Goal: Information Seeking & Learning: Learn about a topic

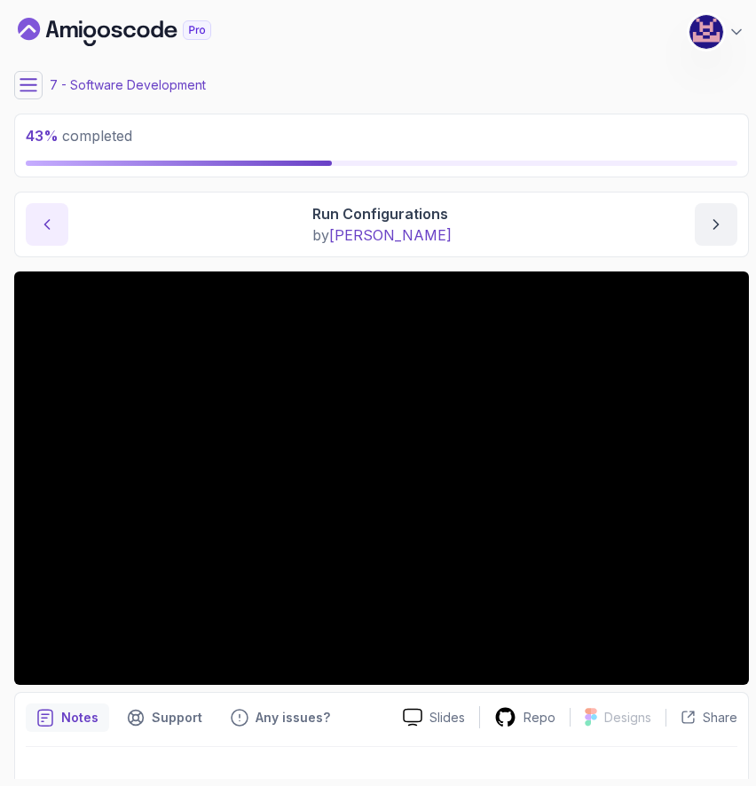
click at [35, 229] on button "previous content" at bounding box center [47, 224] width 43 height 43
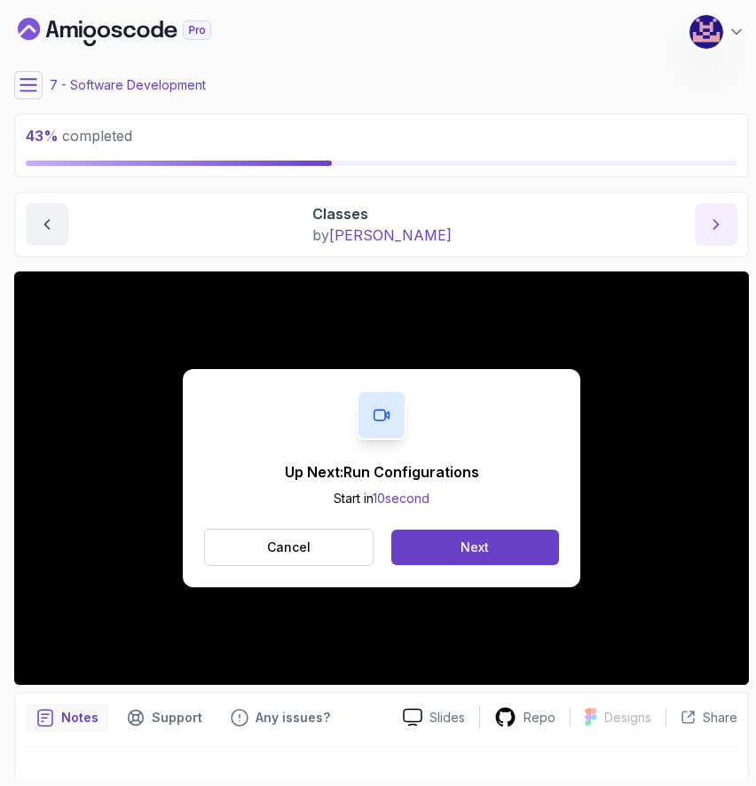
click at [723, 217] on icon "next content" at bounding box center [716, 225] width 18 height 18
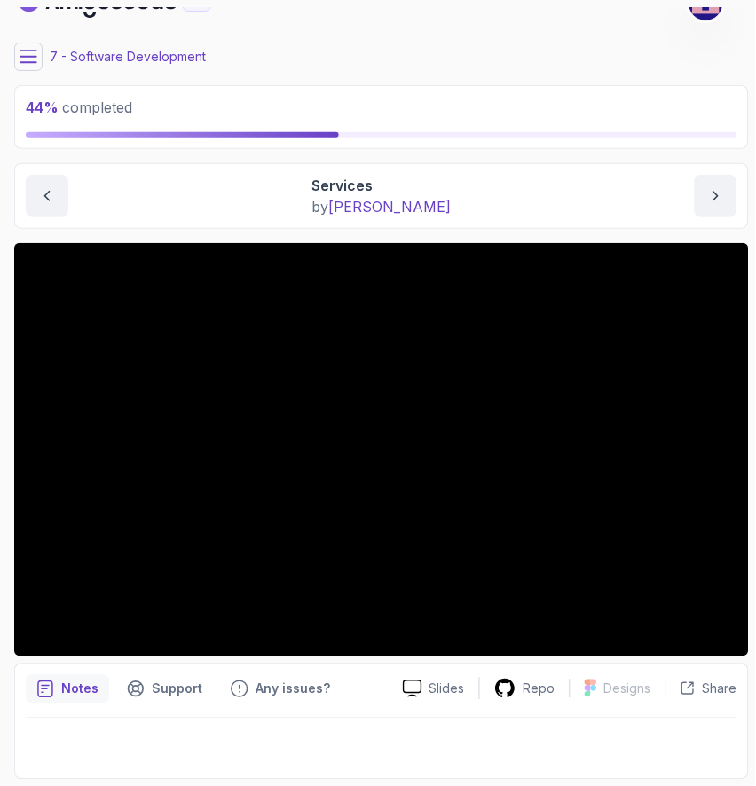
scroll to position [29, 0]
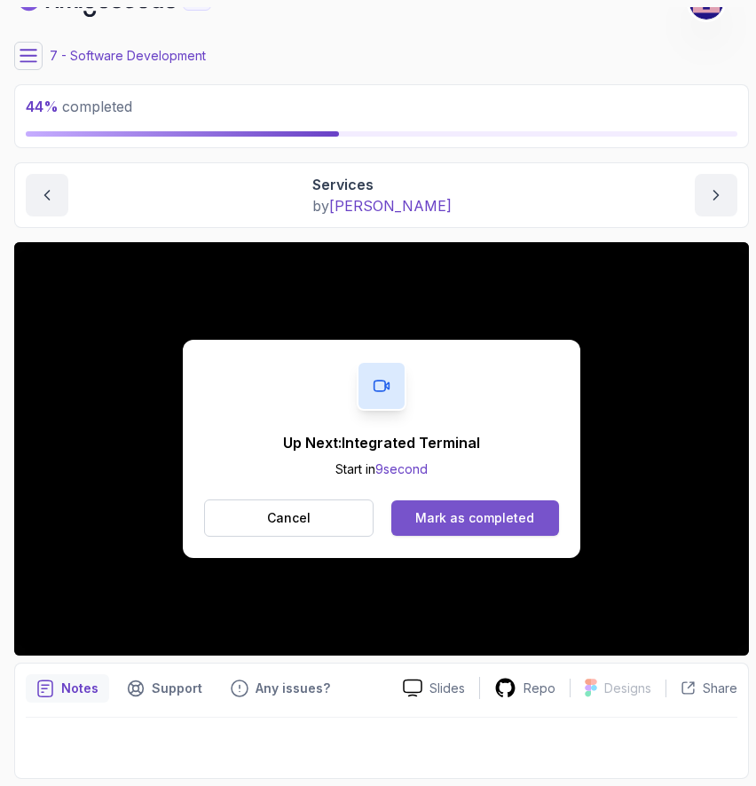
click at [500, 512] on div "Mark as completed" at bounding box center [474, 518] width 119 height 18
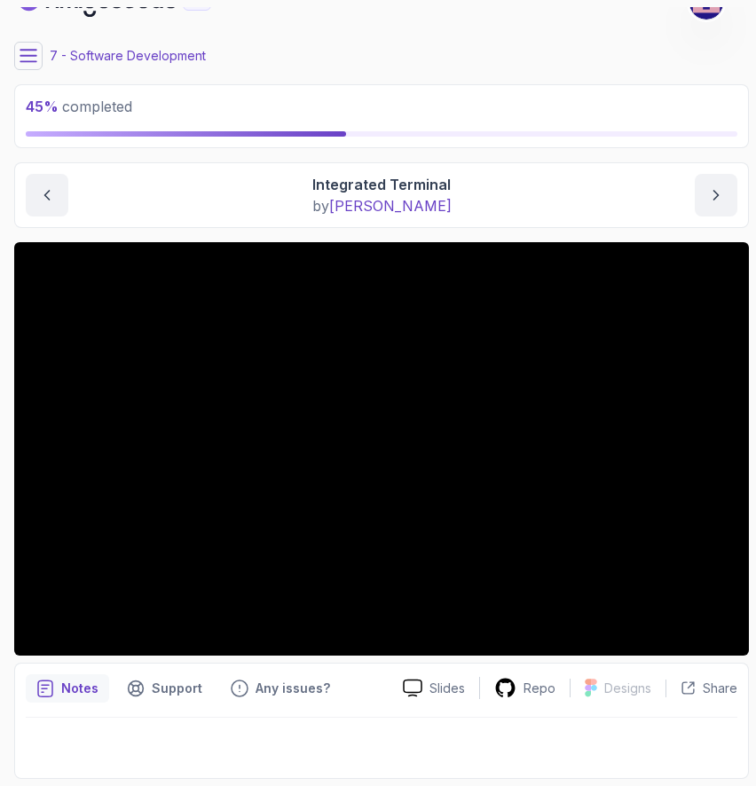
click at [37, 59] on button at bounding box center [28, 56] width 28 height 28
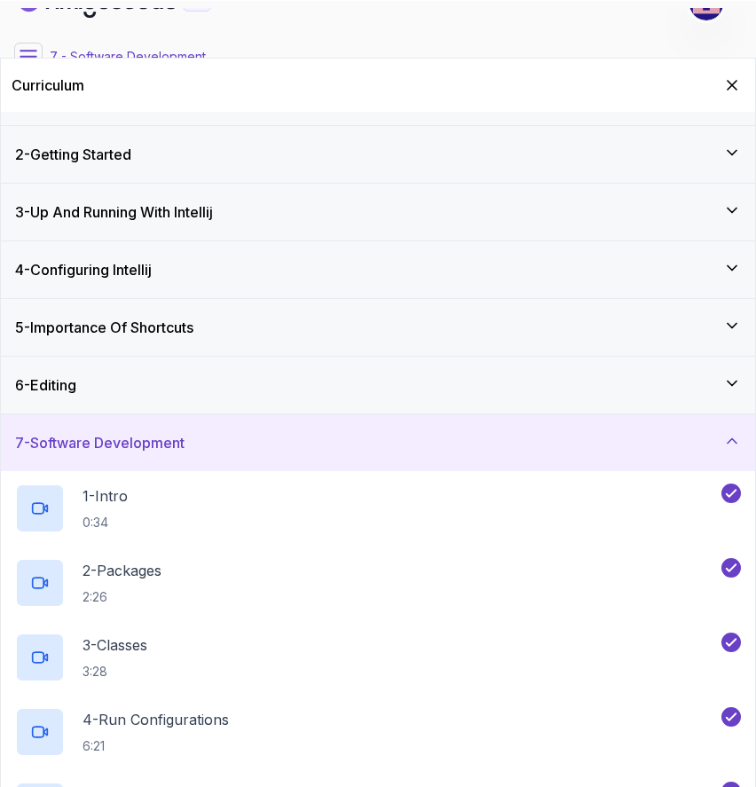
scroll to position [43, 0]
click at [472, 451] on div "7 - Software Development" at bounding box center [378, 442] width 726 height 21
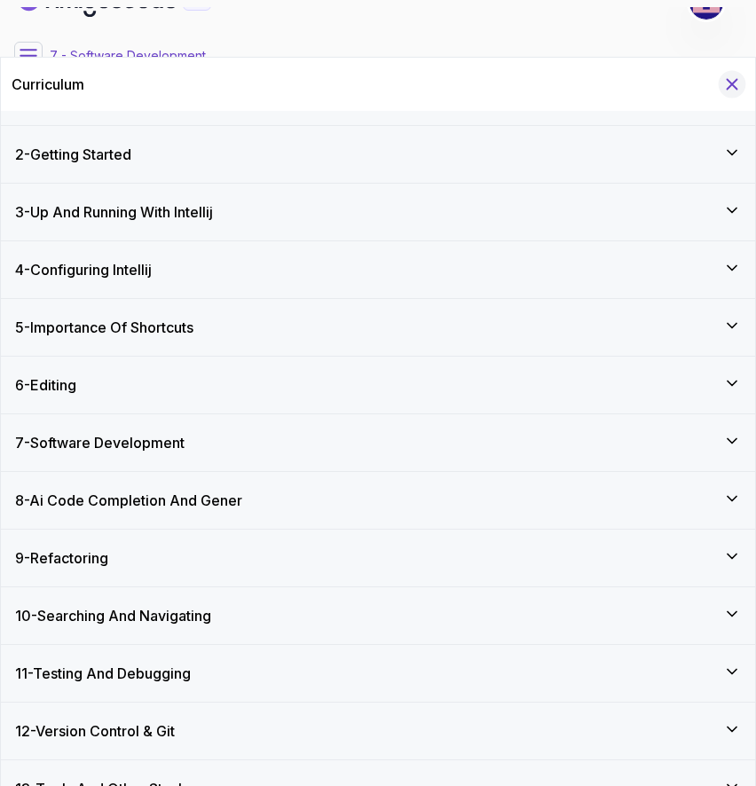
click at [736, 81] on icon "Hide Curriculum for mobile" at bounding box center [732, 85] width 20 height 20
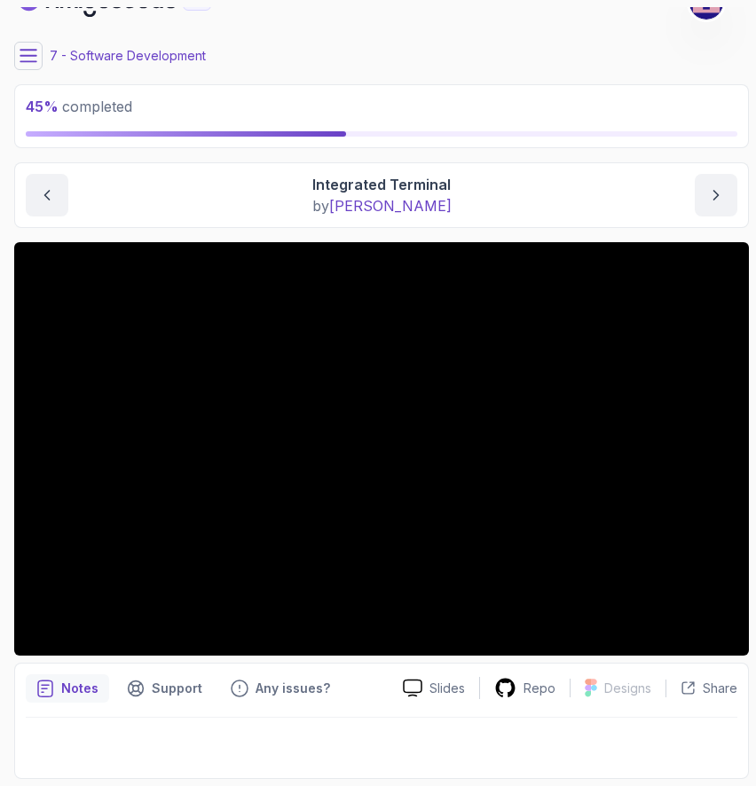
scroll to position [28, 0]
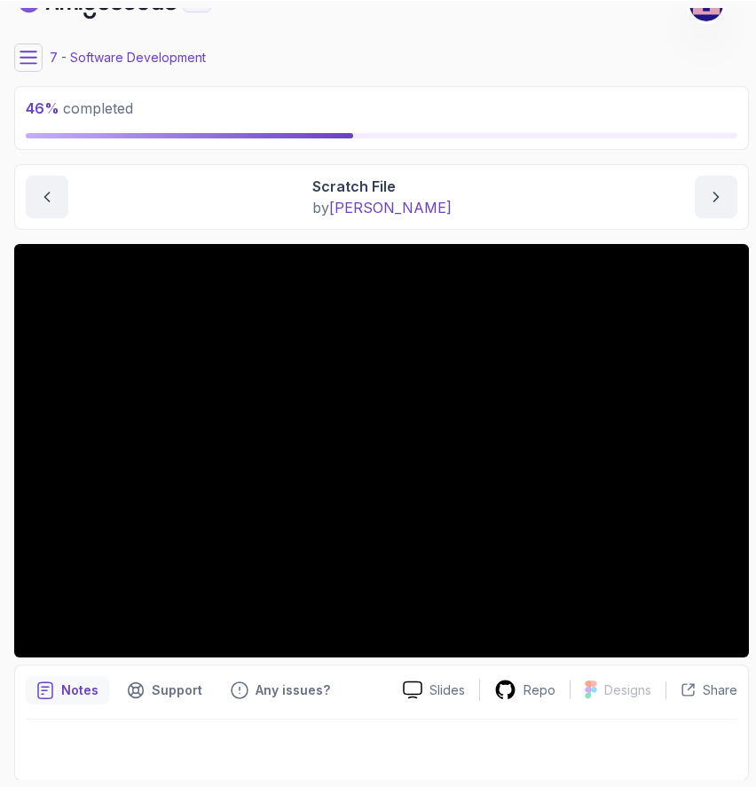
scroll to position [29, 0]
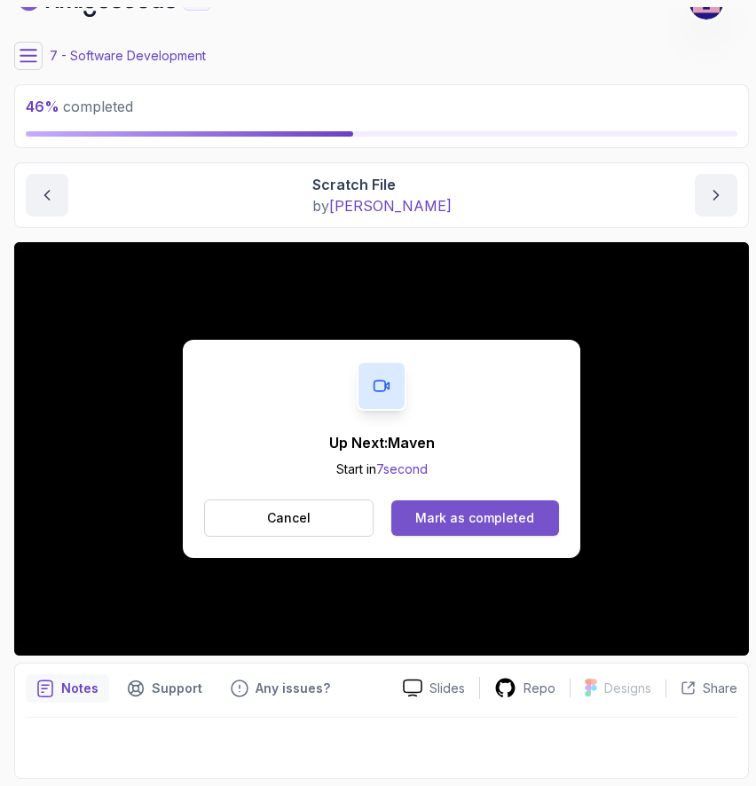
click at [476, 514] on div "Mark as completed" at bounding box center [474, 518] width 119 height 18
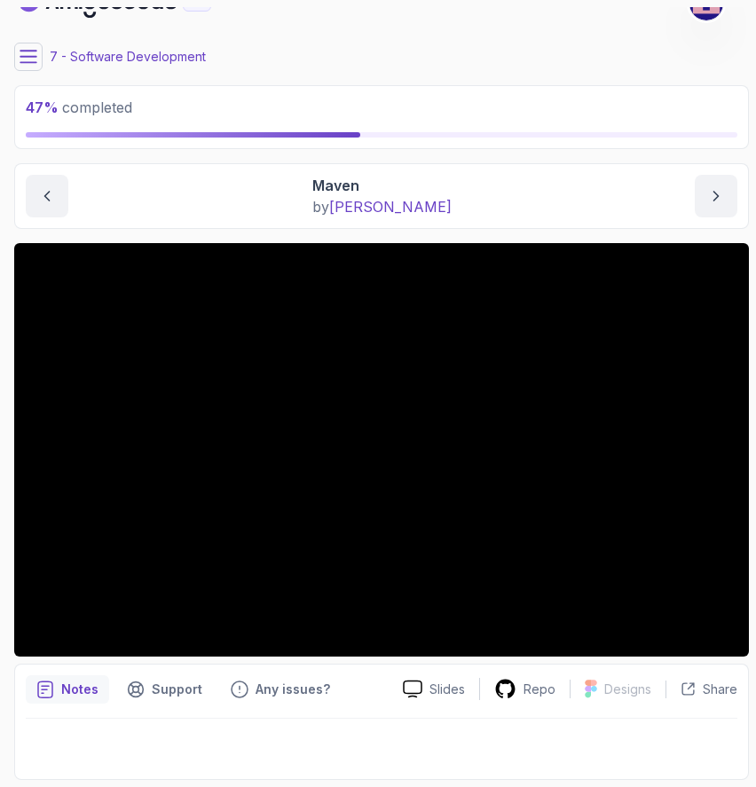
scroll to position [29, 0]
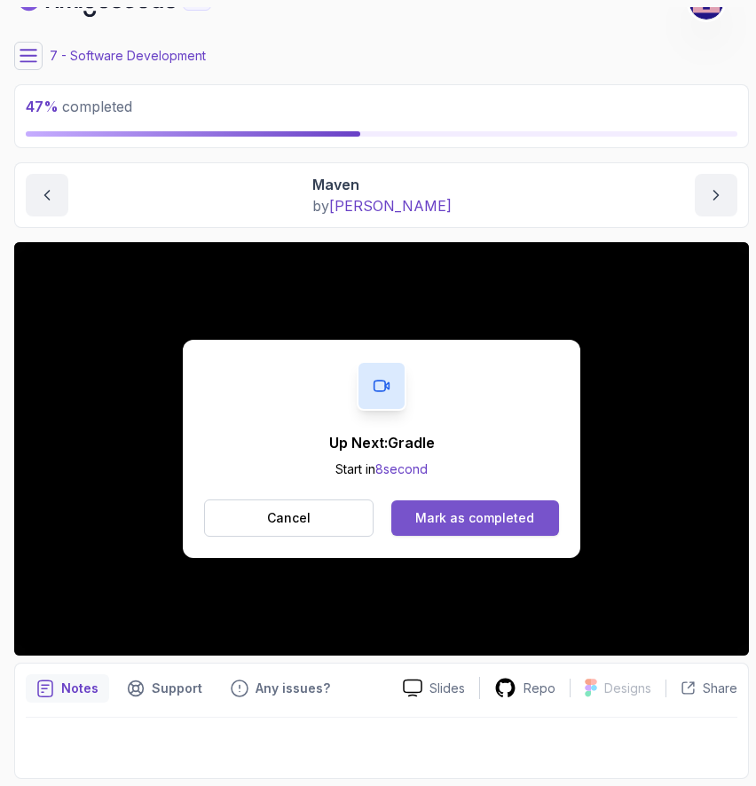
click at [469, 515] on div "Mark as completed" at bounding box center [474, 518] width 119 height 18
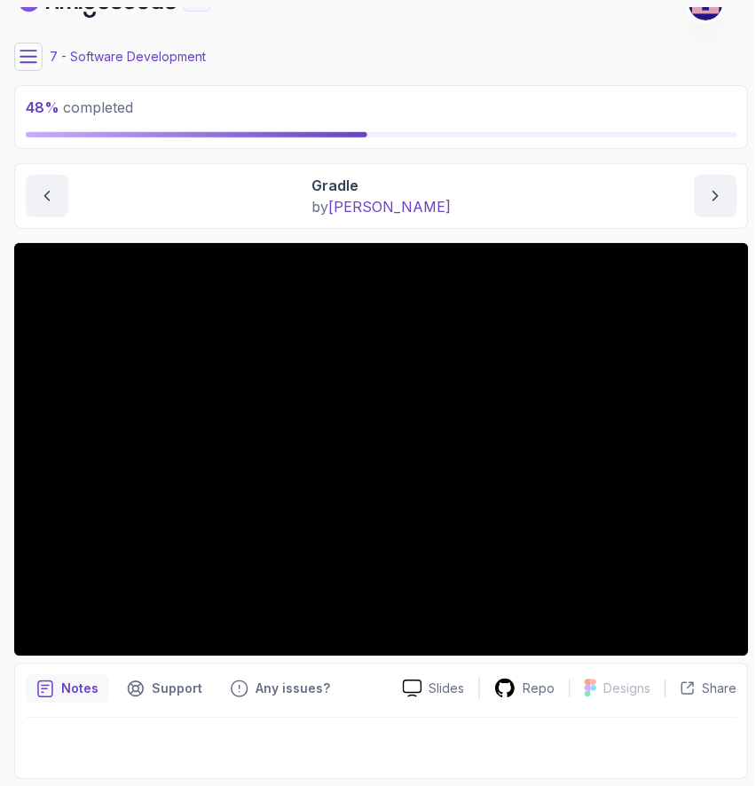
scroll to position [29, 0]
